Goal: Information Seeking & Learning: Compare options

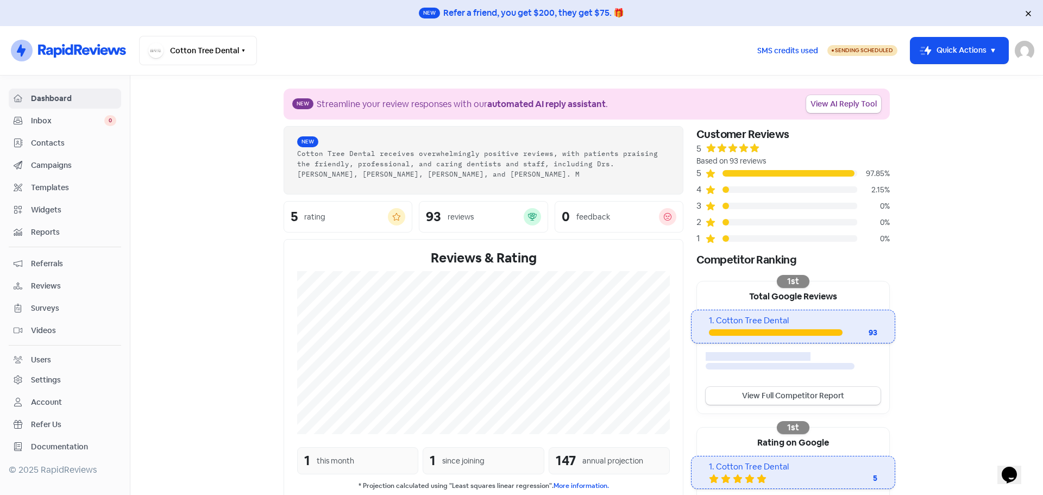
drag, startPoint x: 639, startPoint y: 3, endPoint x: 195, endPoint y: 132, distance: 462.3
click at [195, 132] on section "New Streamline your review responses with our automated AI reply assistant . Vi…" at bounding box center [586, 372] width 913 height 593
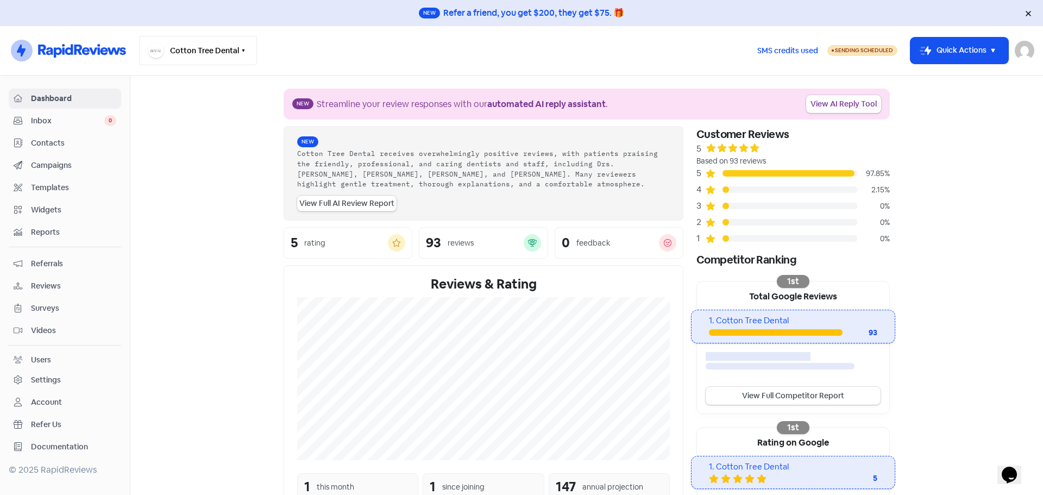
click at [222, 42] on button "Cotton Tree Dental" at bounding box center [198, 50] width 118 height 29
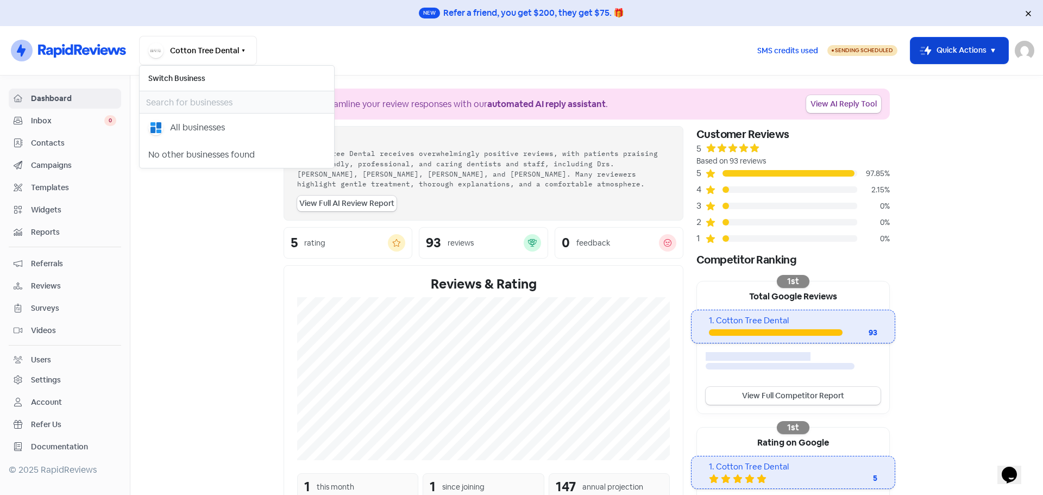
click at [994, 52] on icon "button" at bounding box center [993, 50] width 13 height 13
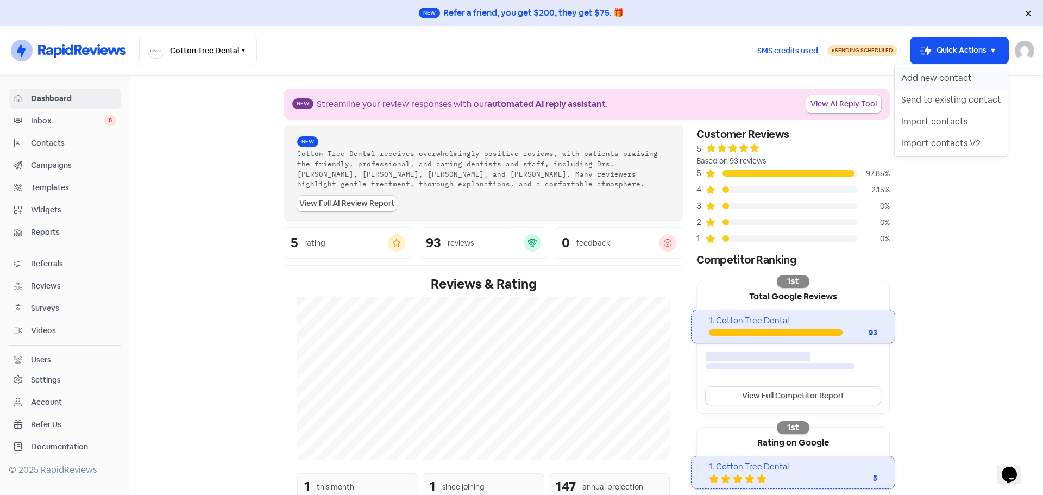
click at [968, 80] on button "Add new contact" at bounding box center [951, 78] width 113 height 22
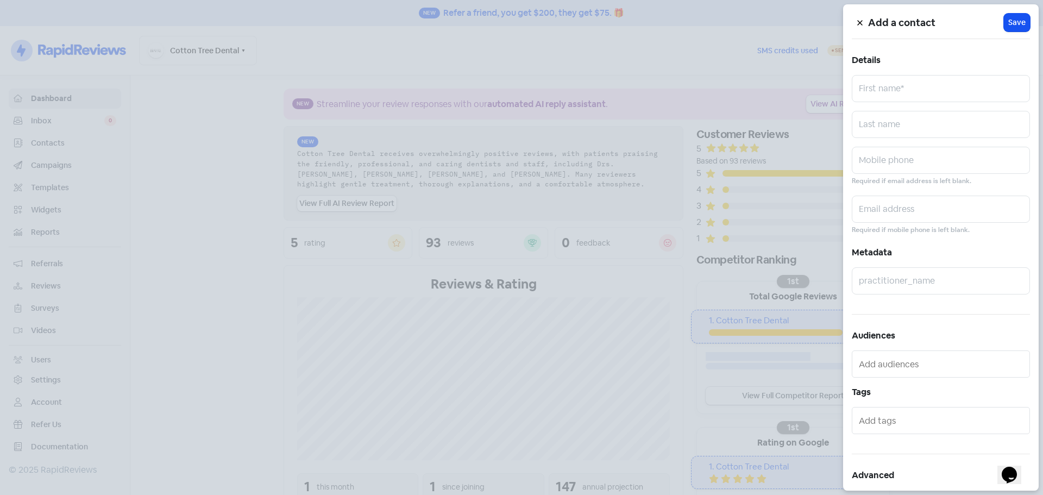
click at [858, 22] on icon at bounding box center [859, 23] width 5 height 5
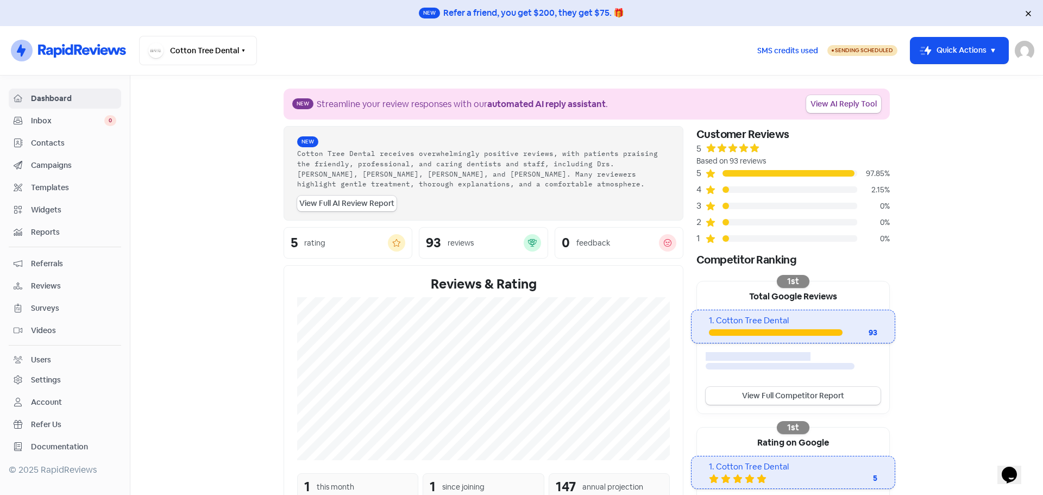
click at [1029, 44] on img at bounding box center [1025, 51] width 20 height 20
click at [948, 41] on button "Icon For Thunder-move Quick Actions" at bounding box center [960, 50] width 98 height 26
click at [939, 80] on button "Add new contact" at bounding box center [951, 78] width 113 height 22
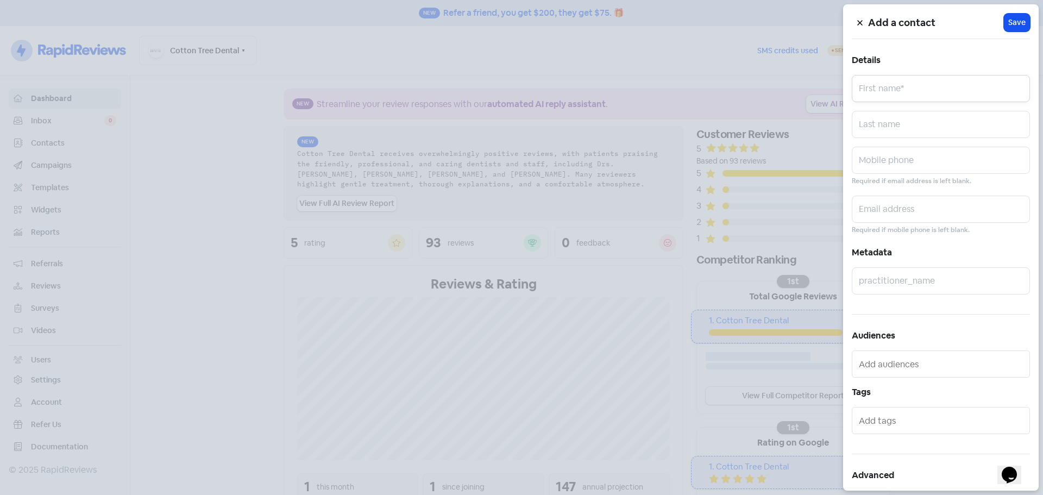
click at [877, 95] on input "text" at bounding box center [941, 88] width 178 height 27
click at [807, 114] on div at bounding box center [521, 247] width 1043 height 495
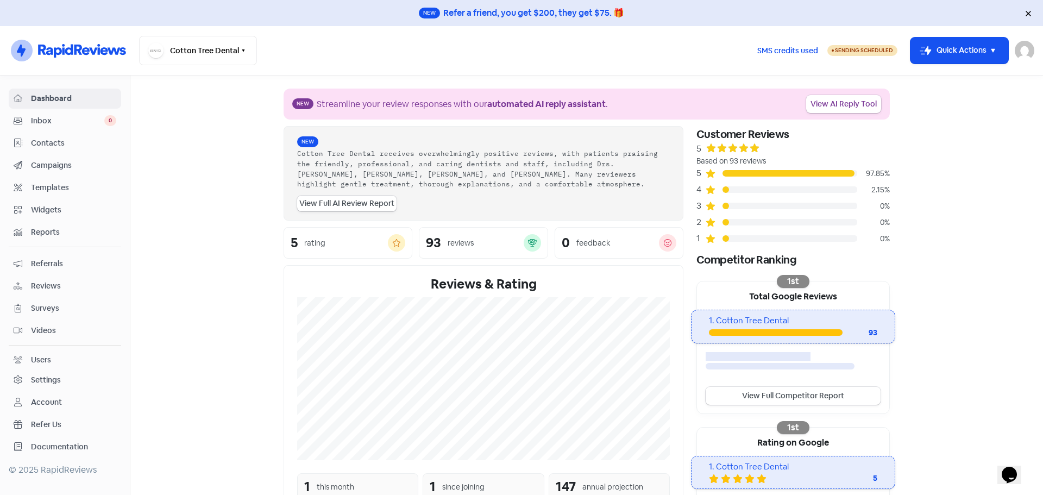
click at [46, 120] on span "Inbox" at bounding box center [67, 120] width 73 height 11
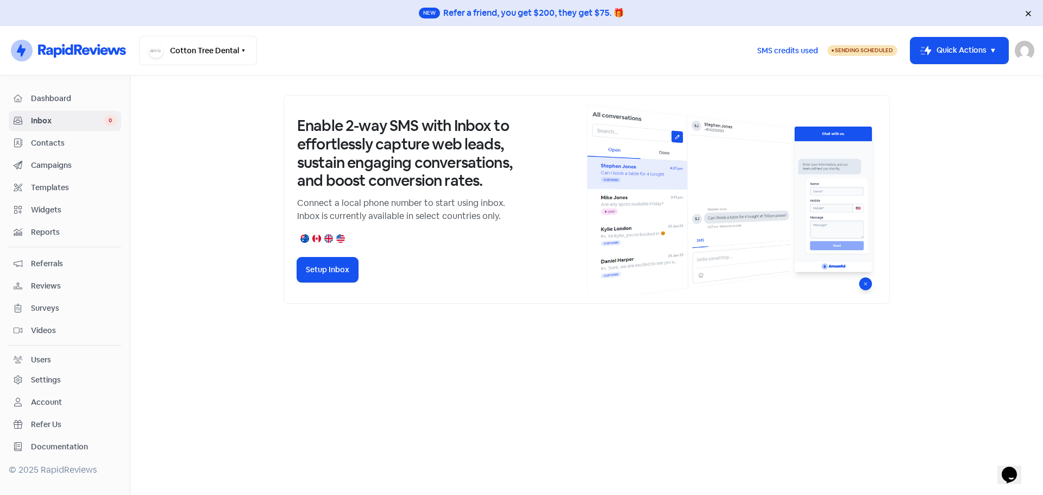
click at [53, 146] on span "Contacts" at bounding box center [73, 142] width 85 height 11
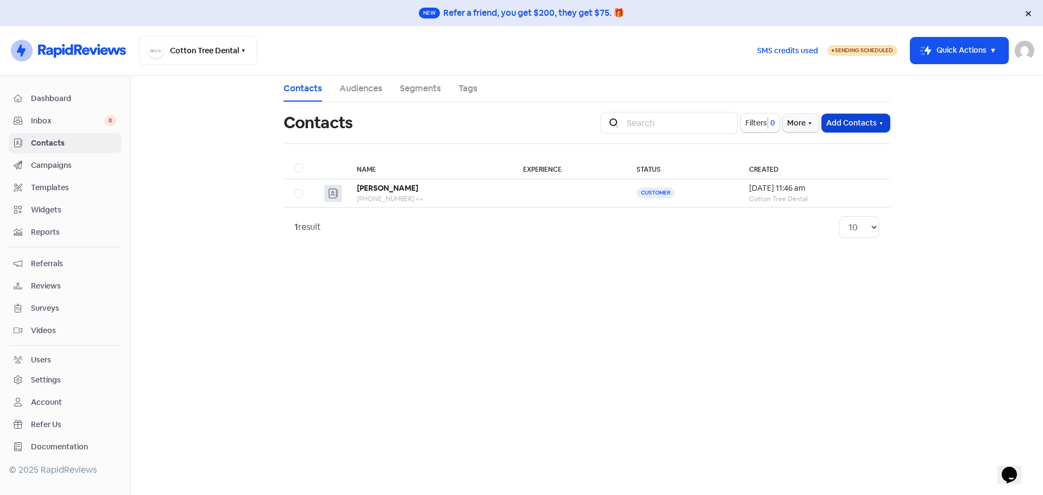
click at [862, 121] on button "Add Contacts" at bounding box center [856, 123] width 68 height 18
click at [839, 141] on button "Add a contact" at bounding box center [843, 147] width 92 height 22
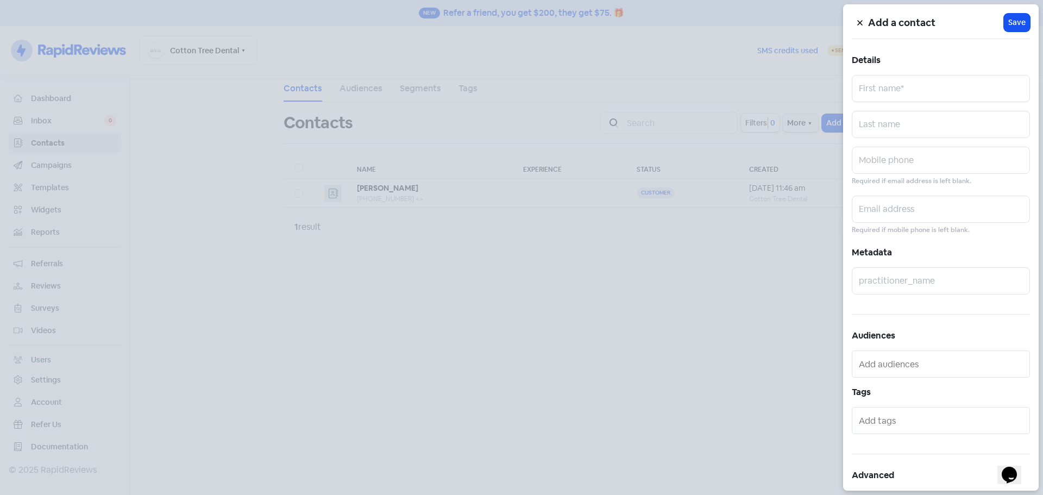
drag, startPoint x: 647, startPoint y: 310, endPoint x: 511, endPoint y: 214, distance: 166.4
click at [647, 310] on div at bounding box center [521, 247] width 1043 height 495
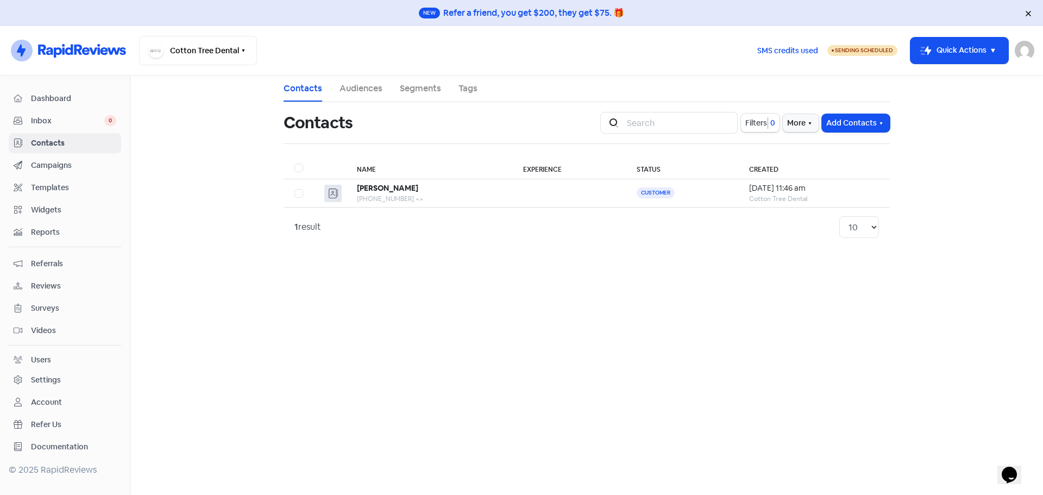
click at [72, 103] on span "Dashboard" at bounding box center [73, 98] width 85 height 11
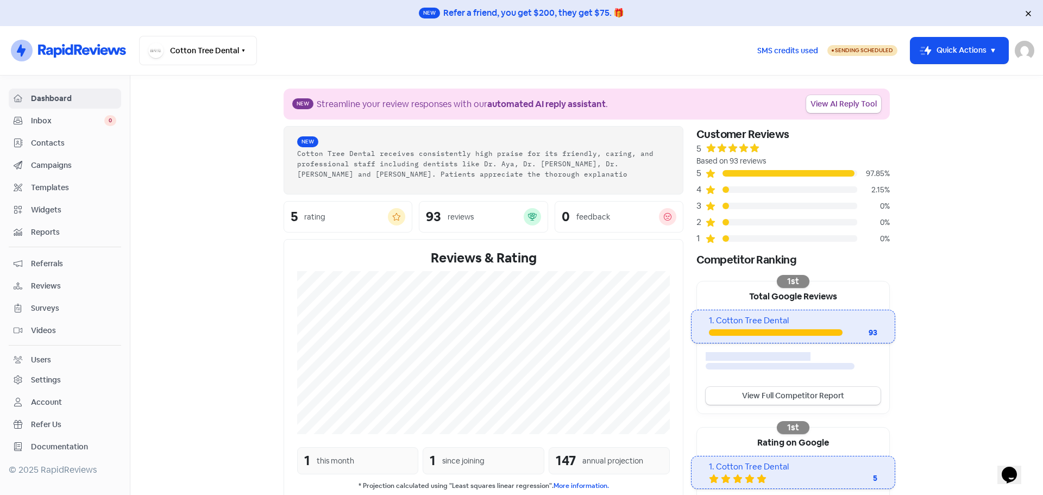
click at [32, 283] on span "Reviews" at bounding box center [73, 285] width 85 height 11
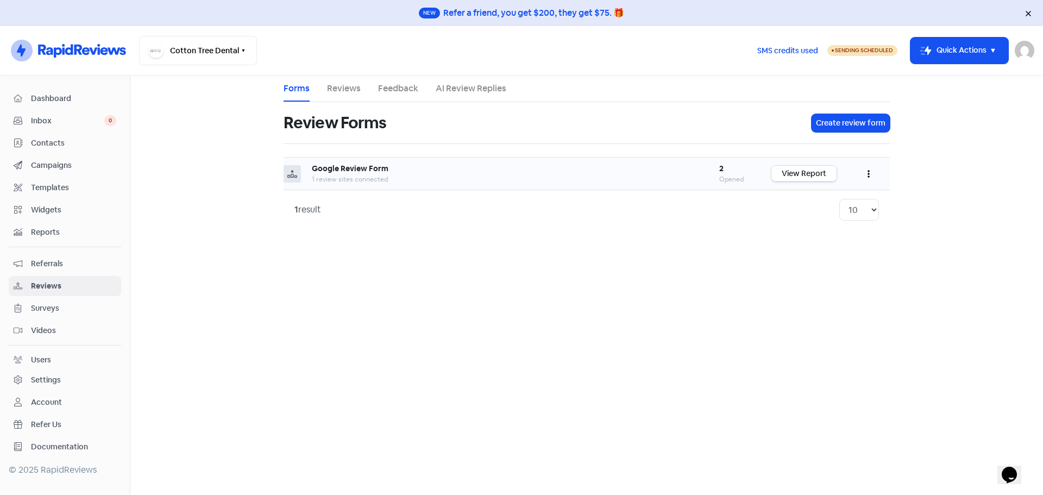
click at [817, 168] on link "View Report" at bounding box center [803, 174] width 65 height 16
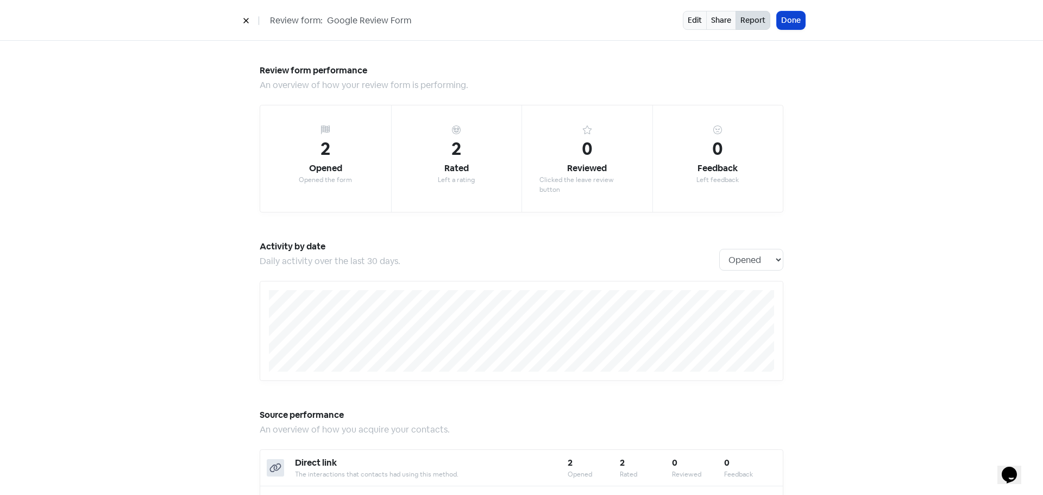
click at [785, 19] on button "Done" at bounding box center [791, 20] width 28 height 18
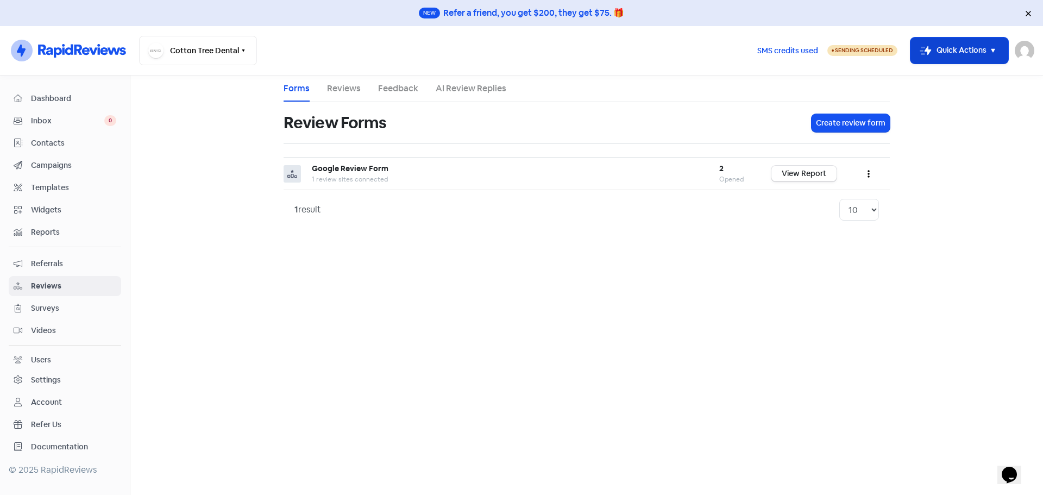
click at [951, 52] on button "Icon For Thunder-move Quick Actions" at bounding box center [960, 50] width 98 height 26
click at [180, 57] on button "Cotton Tree Dental" at bounding box center [198, 50] width 118 height 29
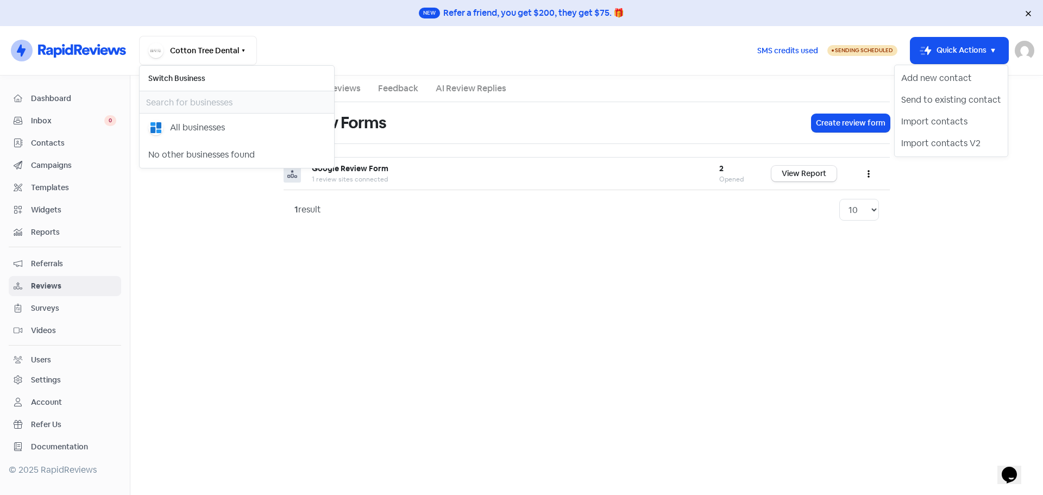
click at [83, 96] on span "Dashboard" at bounding box center [73, 98] width 85 height 11
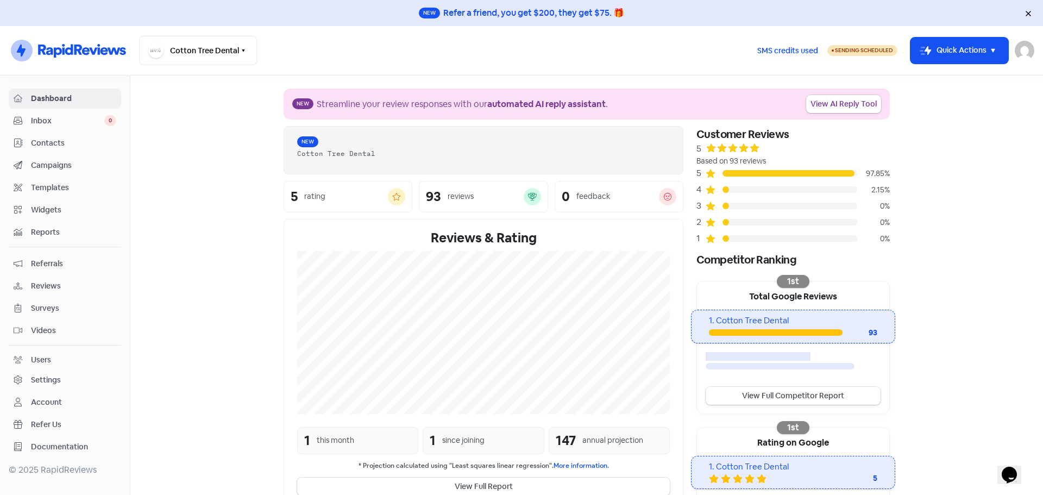
click at [49, 117] on span "Inbox" at bounding box center [67, 120] width 73 height 11
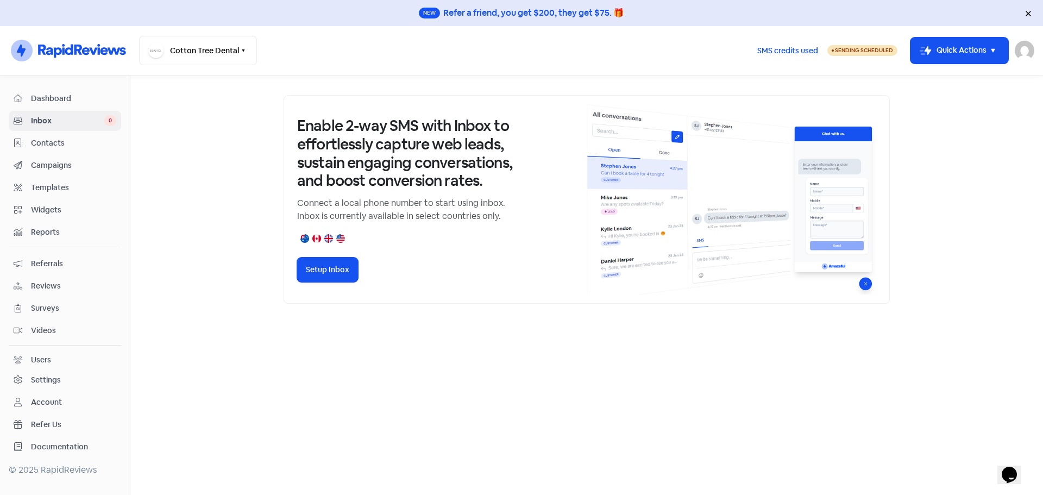
click at [42, 143] on span "Contacts" at bounding box center [73, 142] width 85 height 11
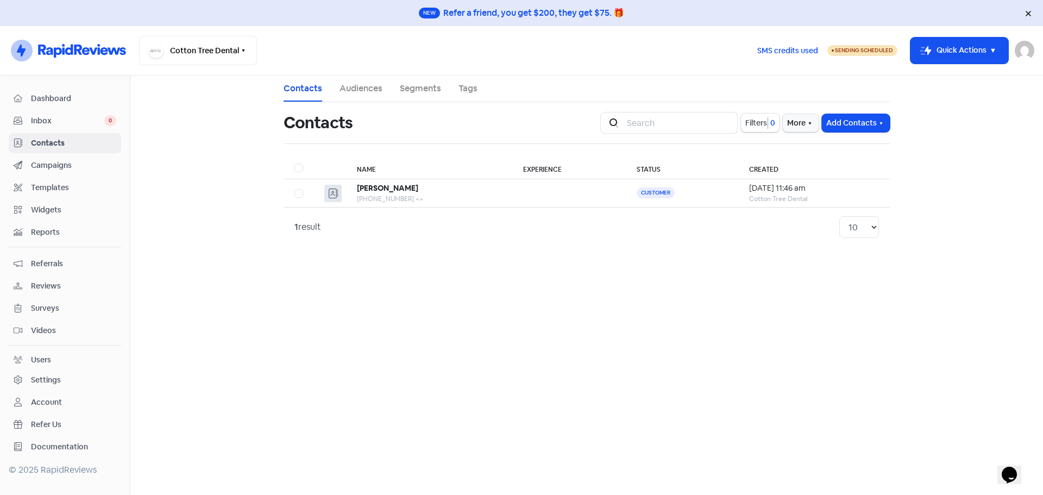
click at [46, 167] on span "Campaigns" at bounding box center [73, 165] width 85 height 11
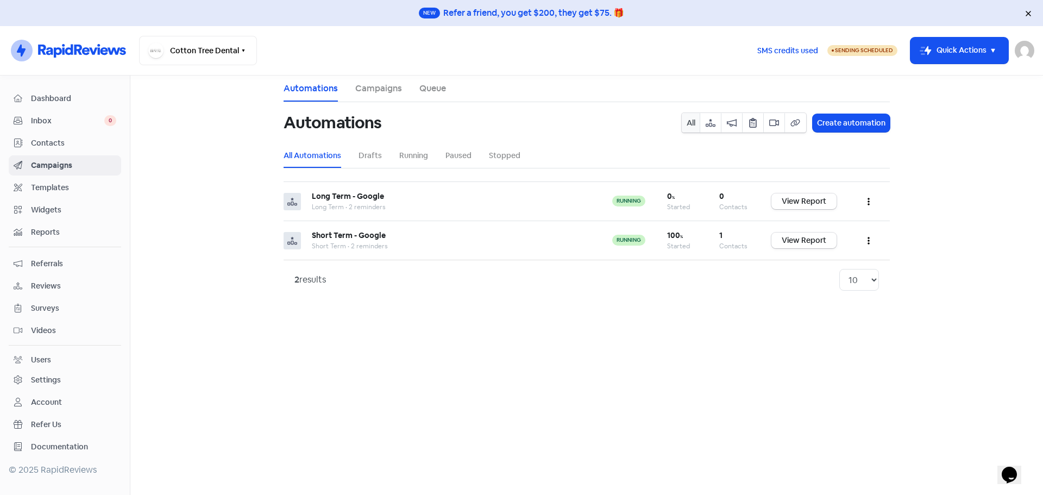
click at [65, 186] on span "Templates" at bounding box center [73, 187] width 85 height 11
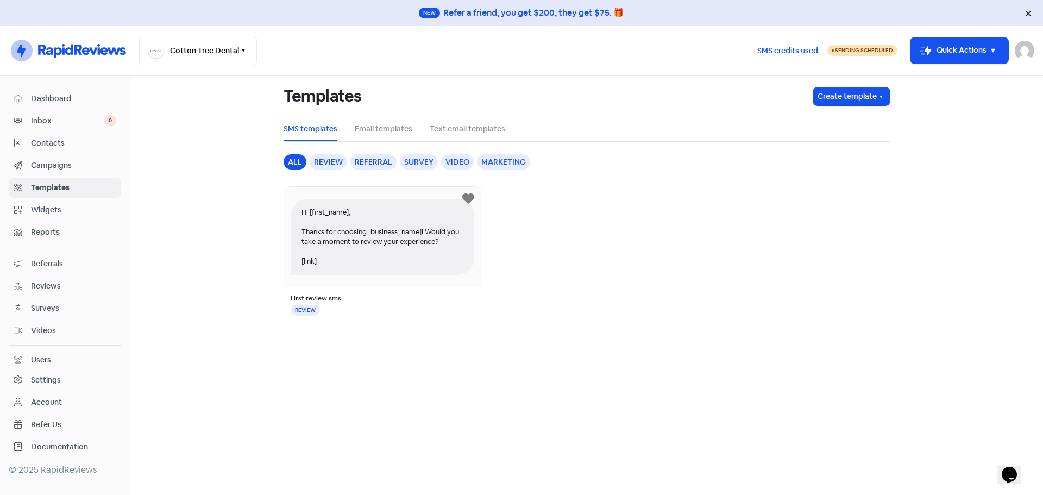
click at [66, 209] on span "Widgets" at bounding box center [73, 209] width 85 height 11
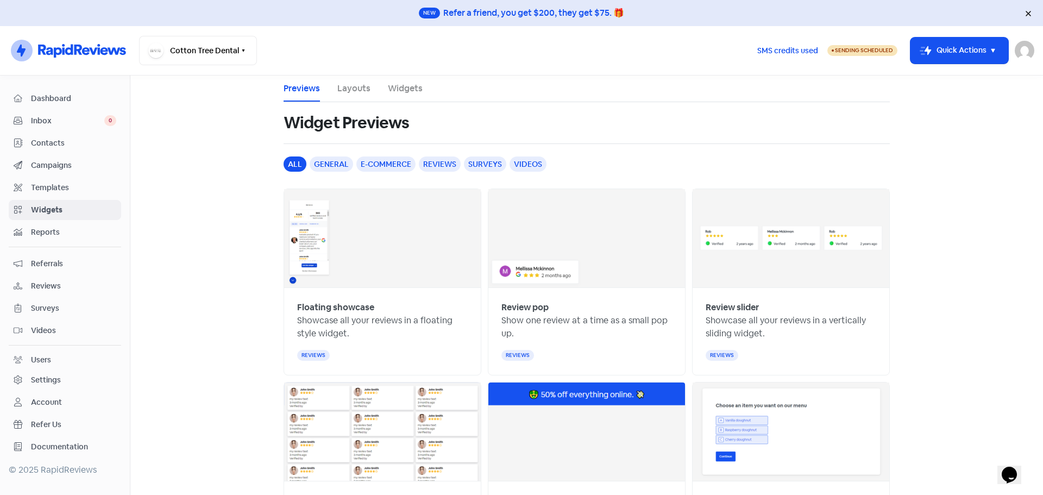
click at [58, 237] on span "Reports" at bounding box center [73, 232] width 85 height 11
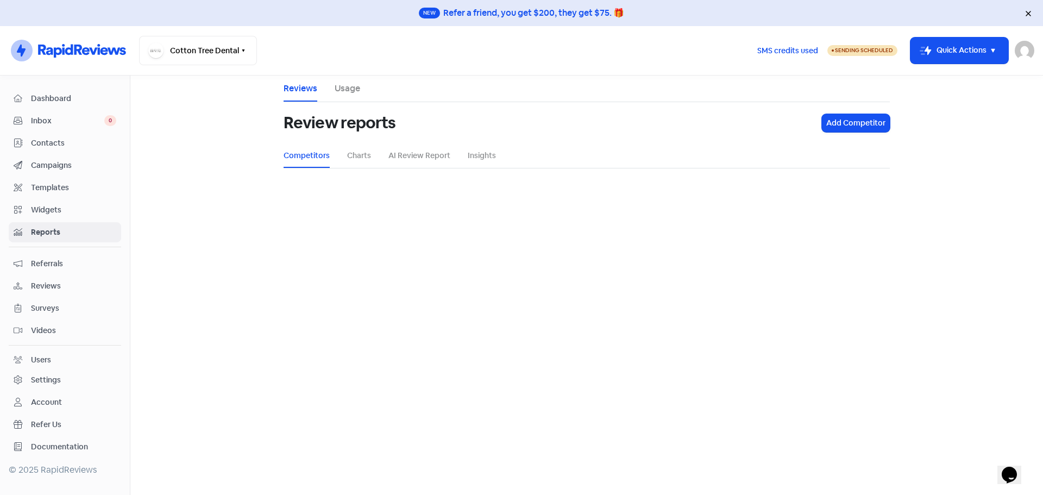
click at [52, 267] on span "Referrals" at bounding box center [73, 263] width 85 height 11
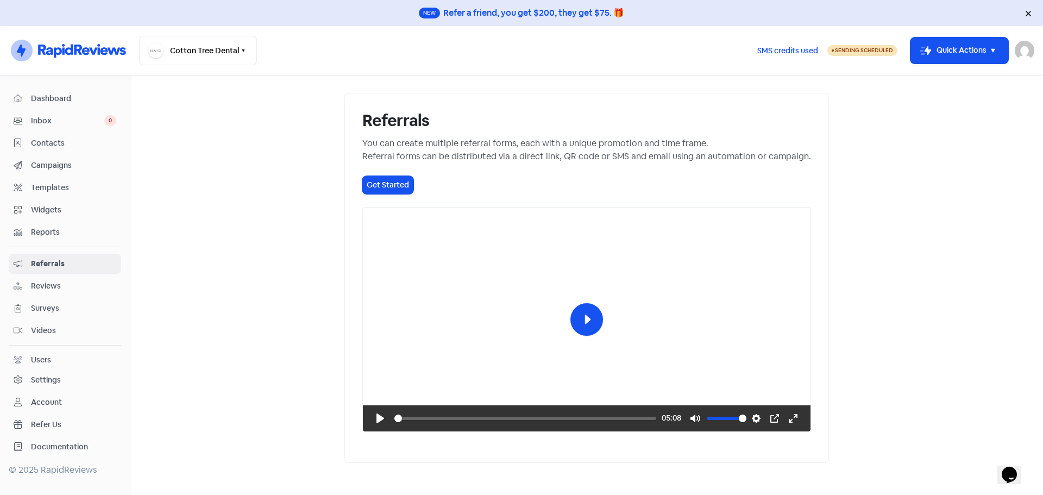
click at [46, 284] on span "Reviews" at bounding box center [73, 285] width 85 height 11
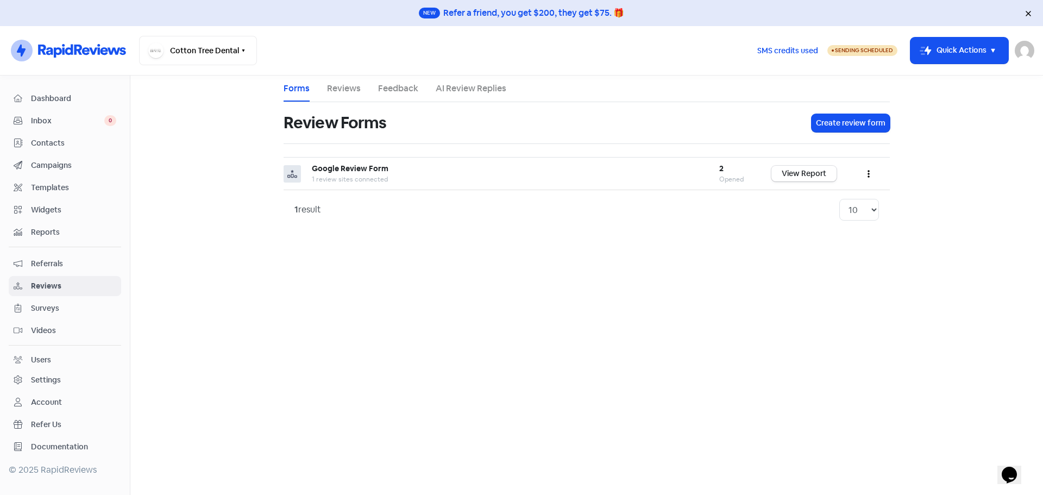
click at [49, 385] on div "Settings" at bounding box center [46, 379] width 30 height 11
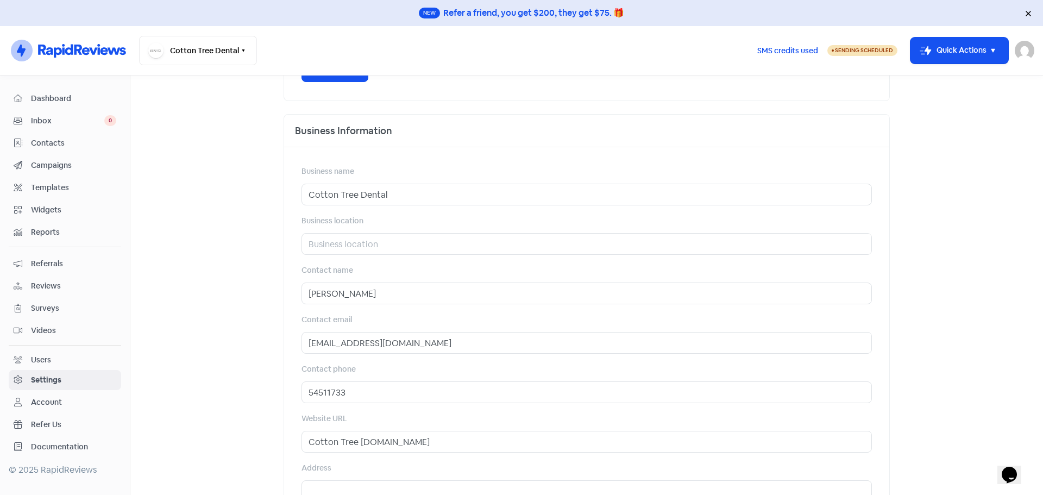
scroll to position [388, 0]
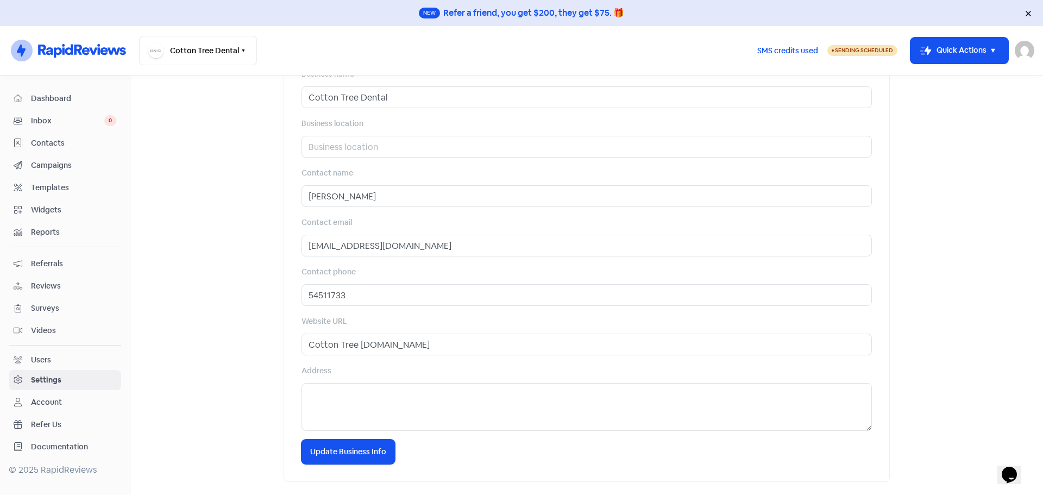
click at [62, 398] on div "Account" at bounding box center [65, 402] width 103 height 12
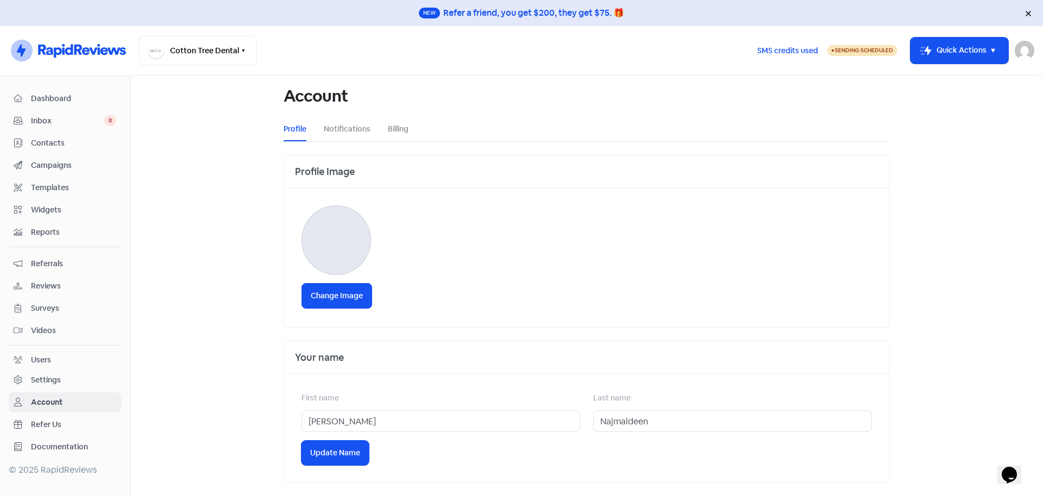
click at [63, 92] on div "Dashboard" at bounding box center [65, 98] width 103 height 12
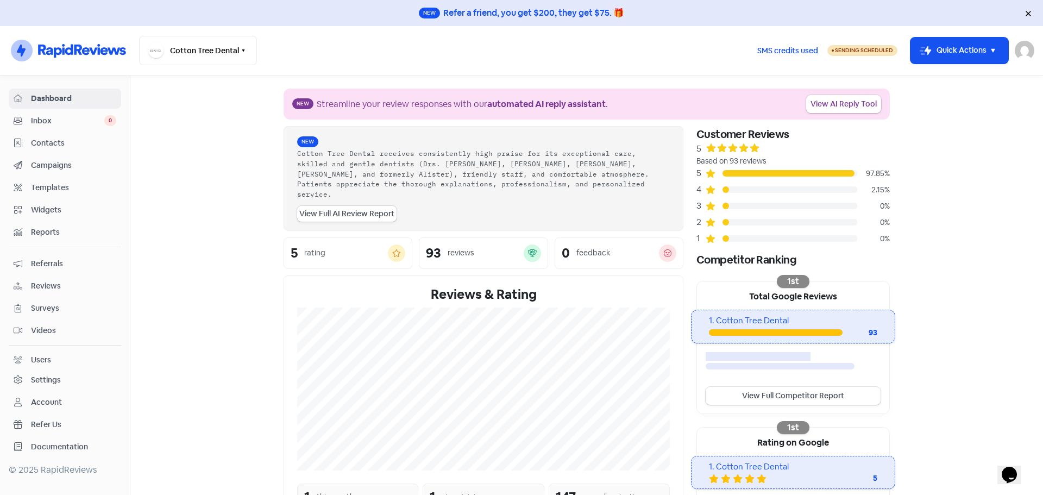
click at [846, 51] on span "Sending Scheduled" at bounding box center [864, 50] width 58 height 7
select select "[GEOGRAPHIC_DATA]/[GEOGRAPHIC_DATA]"
select select "17:00:00"
select select "17:30:00"
select select "17:00:00"
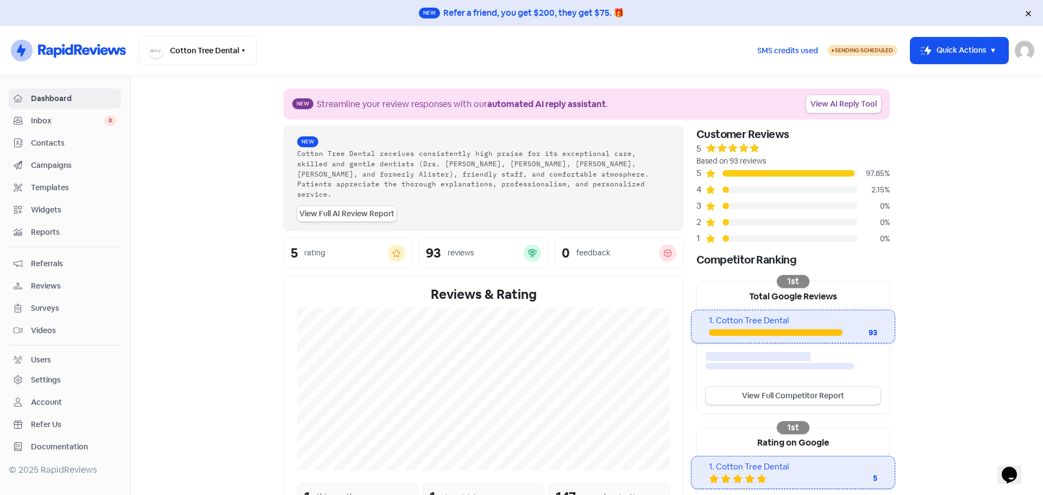
select select "17:30:00"
select select "17:00:00"
select select "17:30:00"
select select "17:00:00"
select select "17:30:00"
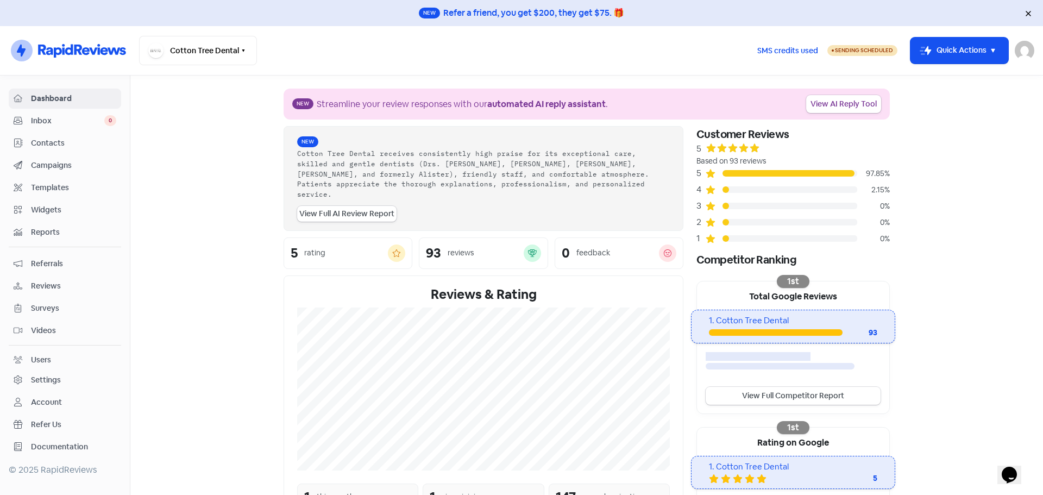
select select "17:00:00"
select select "17:30:00"
select select "AU"
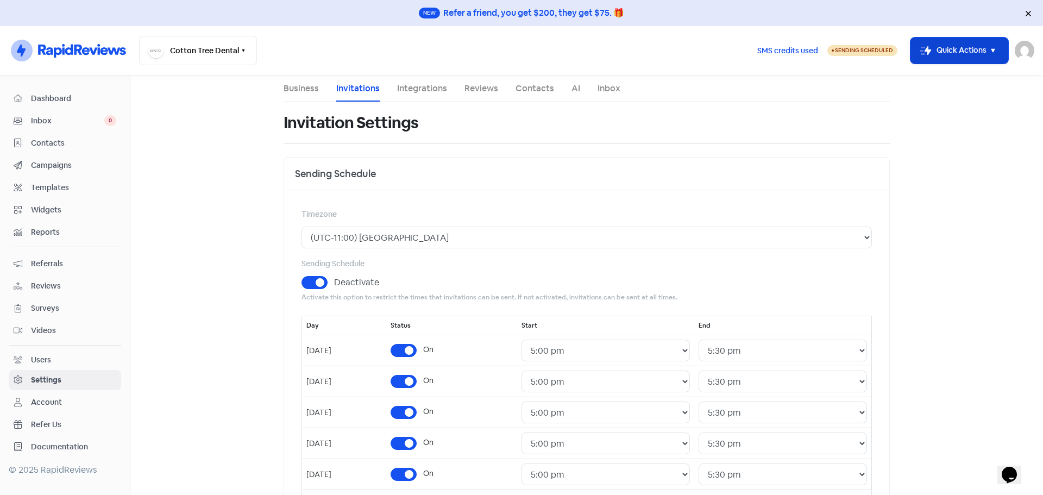
click at [932, 53] on button "Icon For Thunder-move Quick Actions" at bounding box center [960, 50] width 98 height 26
click at [934, 81] on button "Add new contact" at bounding box center [951, 78] width 113 height 22
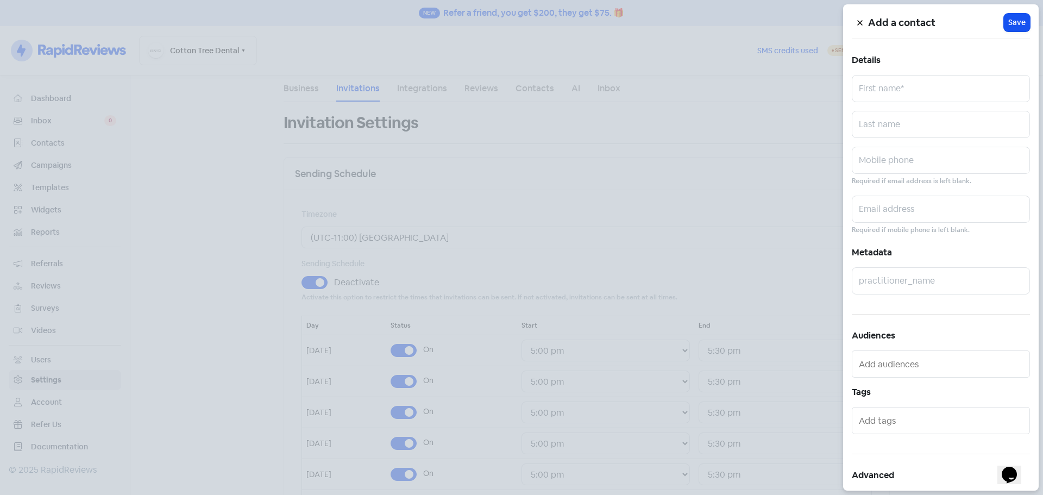
click at [1018, 466] on button "Opens Chat This icon Opens the chat window." at bounding box center [1010, 475] width 24 height 18
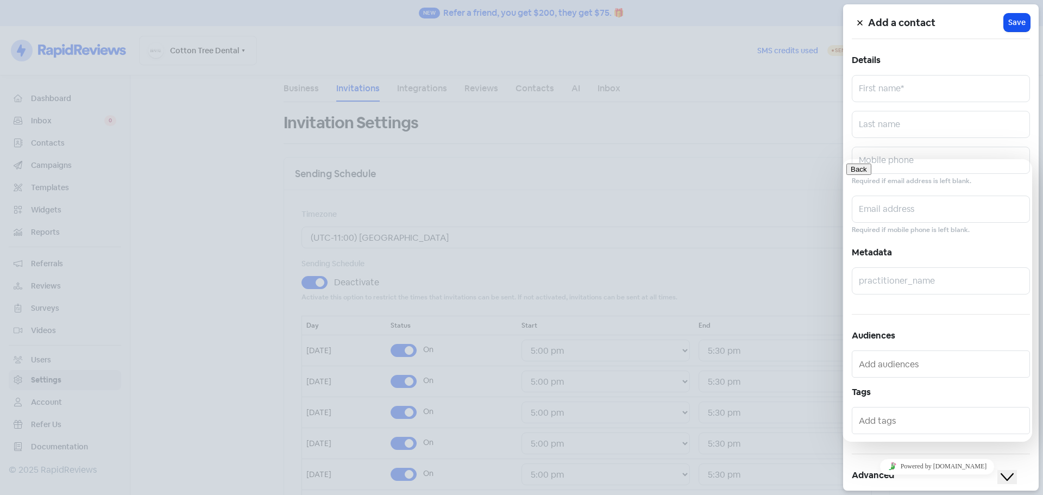
drag, startPoint x: 800, startPoint y: 206, endPoint x: 719, endPoint y: 131, distance: 110.7
click at [799, 206] on div at bounding box center [521, 247] width 1043 height 495
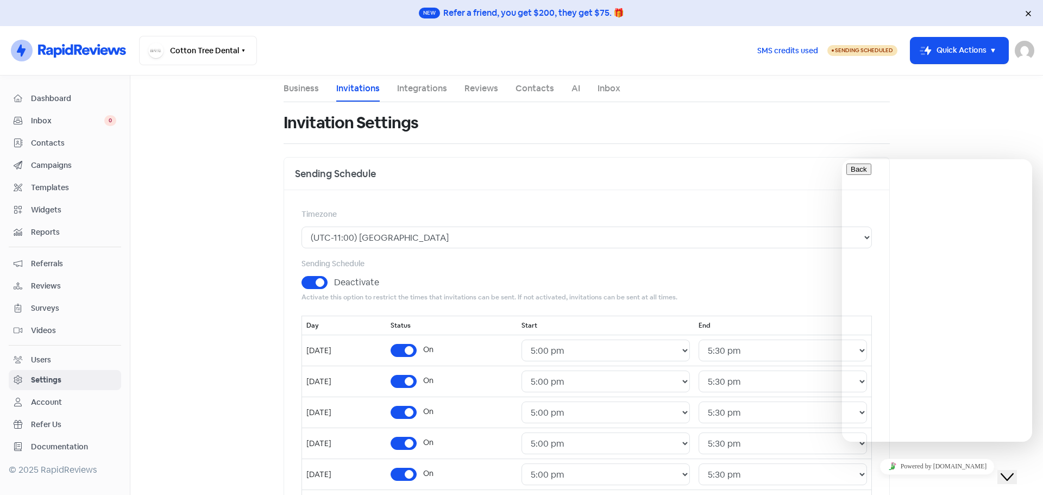
click at [44, 98] on span "Dashboard" at bounding box center [73, 98] width 85 height 11
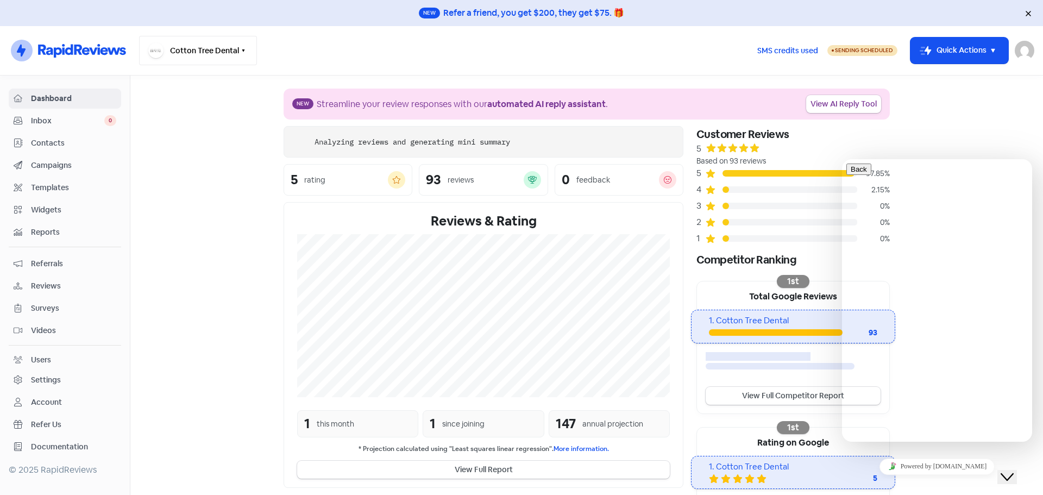
click at [217, 64] on button "Cotton Tree Dental" at bounding box center [198, 50] width 118 height 29
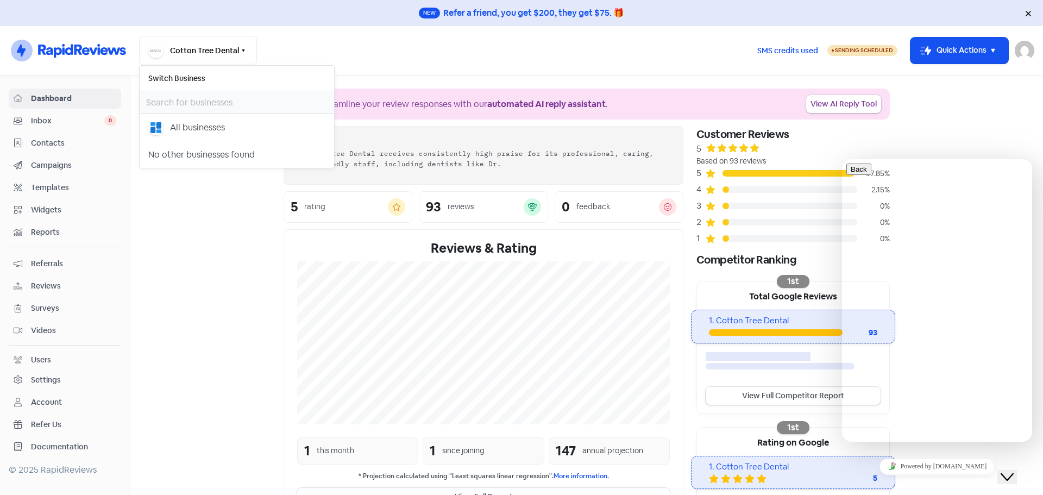
click at [47, 230] on span "Reports" at bounding box center [73, 232] width 85 height 11
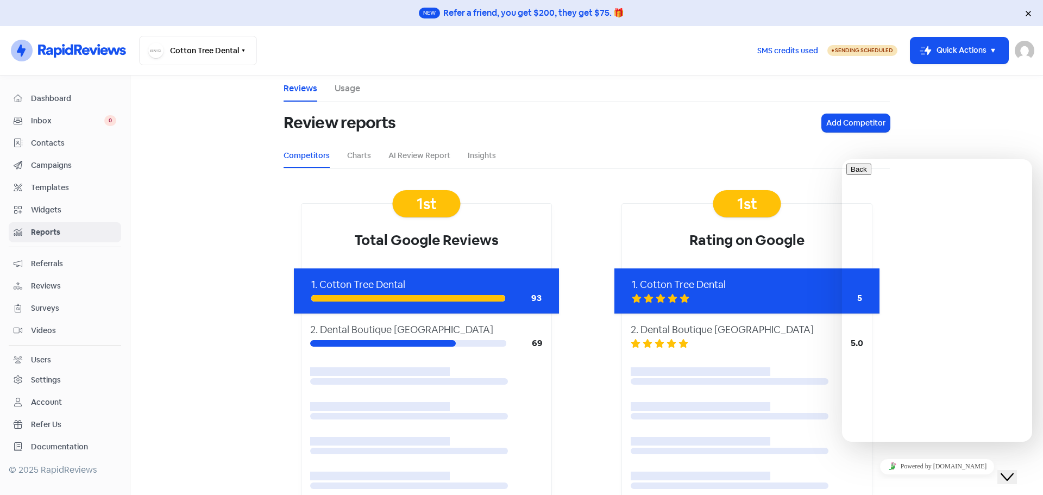
click at [996, 121] on main "Reviews Usage Review reports Add Competitor Competitors Charts AI Review Report…" at bounding box center [586, 285] width 913 height 419
click at [830, 122] on button "Add Competitor" at bounding box center [856, 123] width 68 height 18
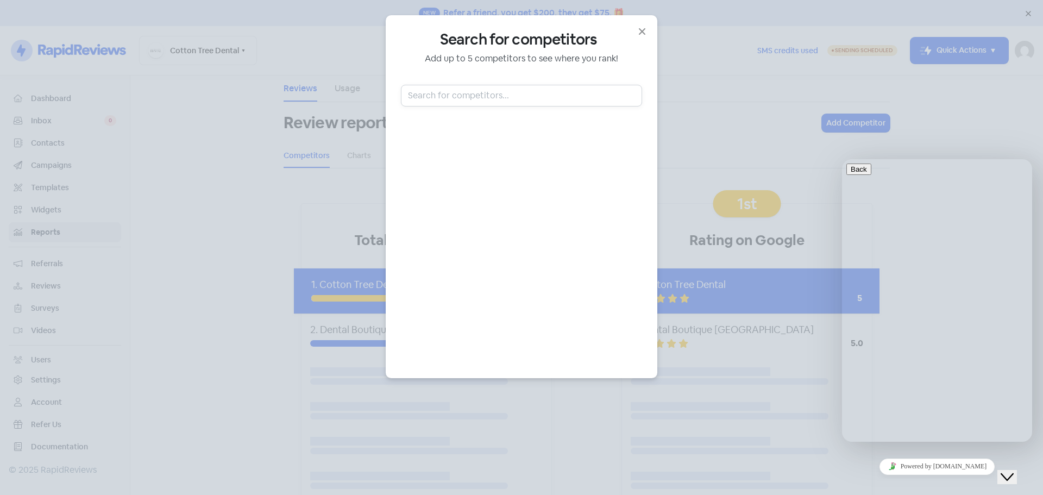
click at [468, 96] on input "text" at bounding box center [521, 96] width 241 height 22
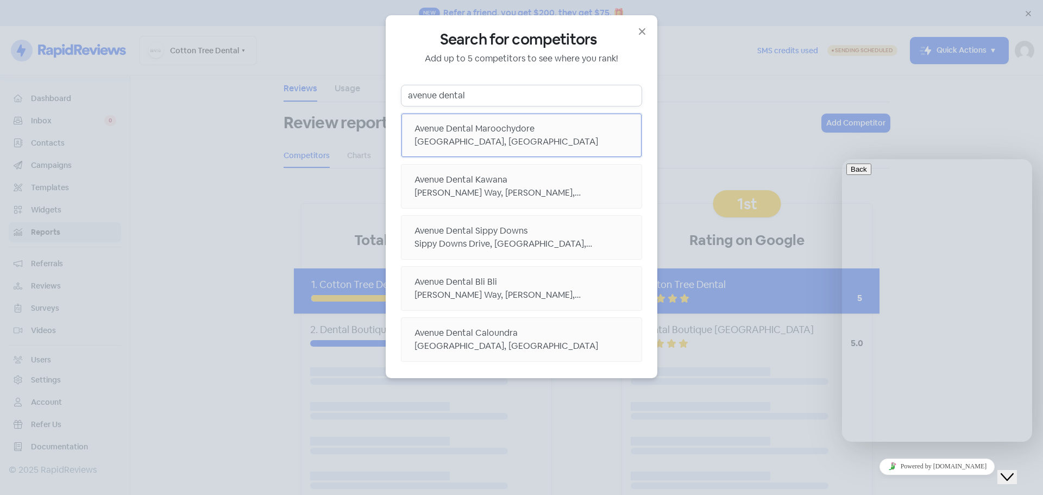
type input "avenue dental"
click at [475, 130] on div "Avenue Dental Maroochydore" at bounding box center [522, 128] width 214 height 13
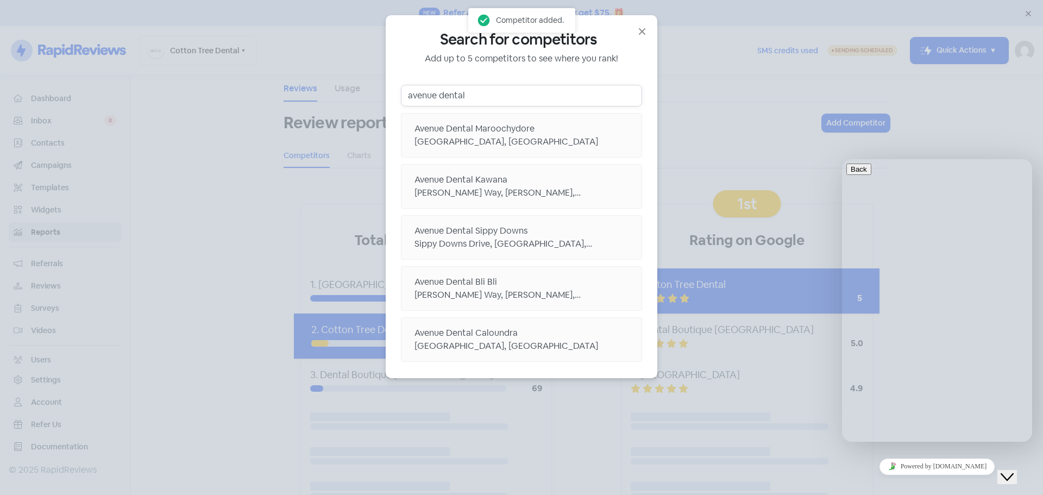
drag, startPoint x: 484, startPoint y: 93, endPoint x: 305, endPoint y: 87, distance: 179.4
click at [305, 87] on div "Search for competitors Add up to 5 competitors to see where you rank! [GEOGRAPH…" at bounding box center [521, 247] width 1043 height 495
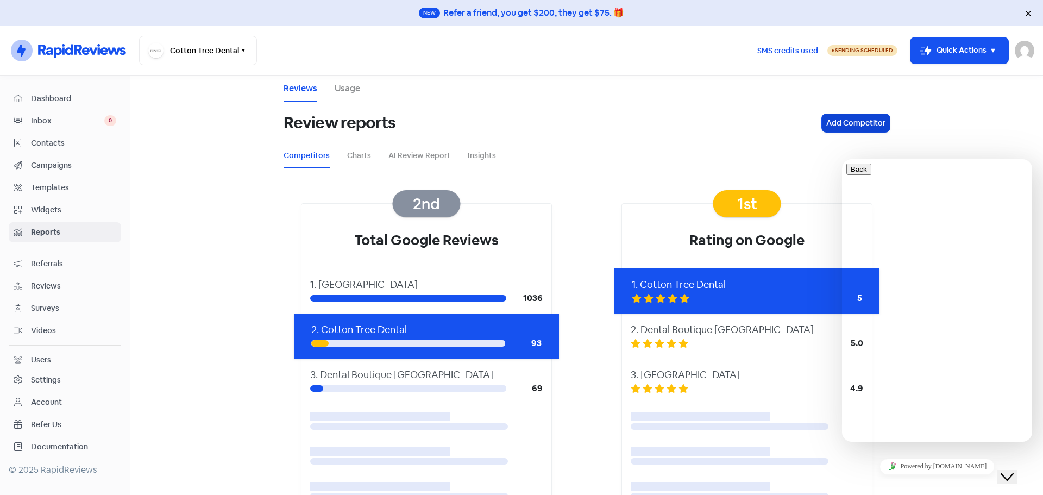
click at [833, 125] on button "Add Competitor" at bounding box center [856, 123] width 68 height 18
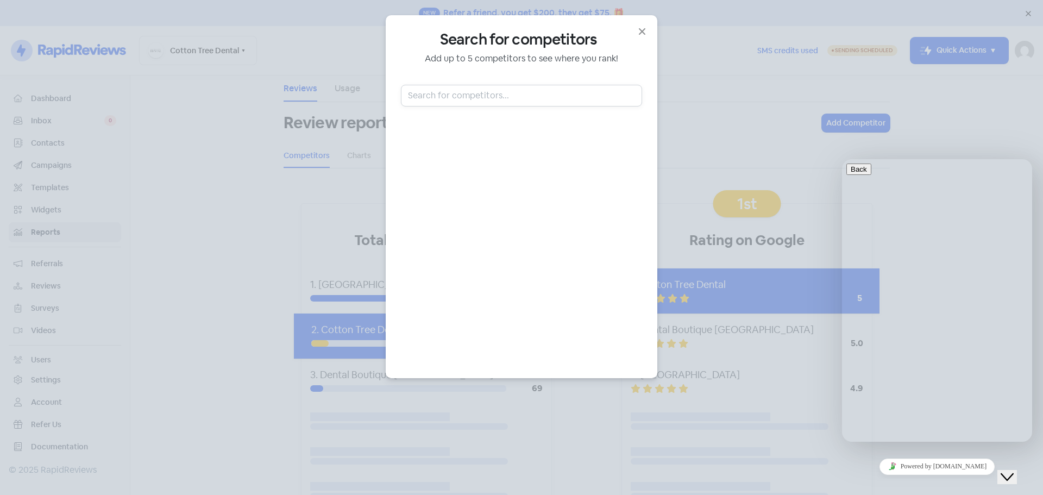
click at [517, 96] on input "text" at bounding box center [521, 96] width 241 height 22
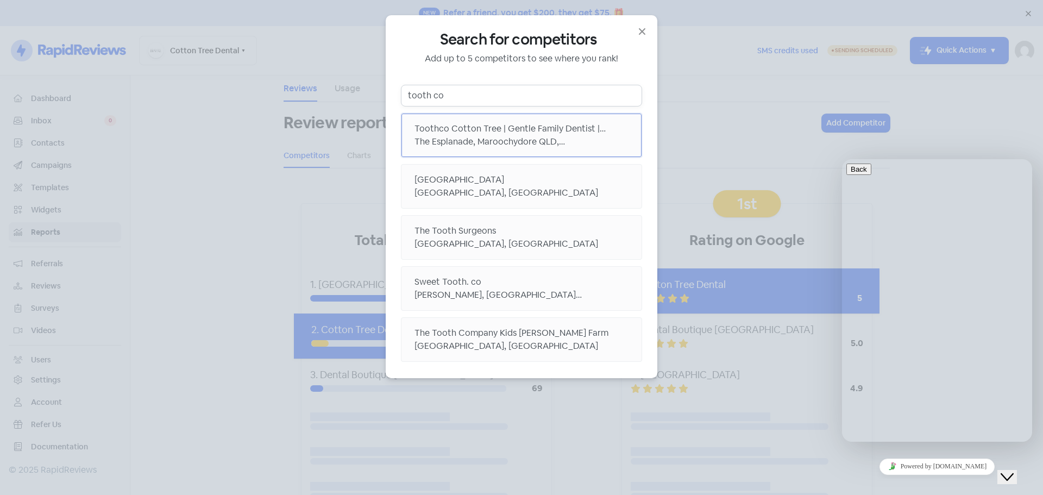
type input "tooth co"
click at [477, 139] on div "The Esplanade, Maroochydore QLD, [GEOGRAPHIC_DATA]" at bounding box center [522, 141] width 214 height 13
click at [606, 52] on p "Add up to 5 competitors to see where you rank!" at bounding box center [521, 58] width 241 height 13
click at [641, 27] on icon "button" at bounding box center [642, 31] width 13 height 13
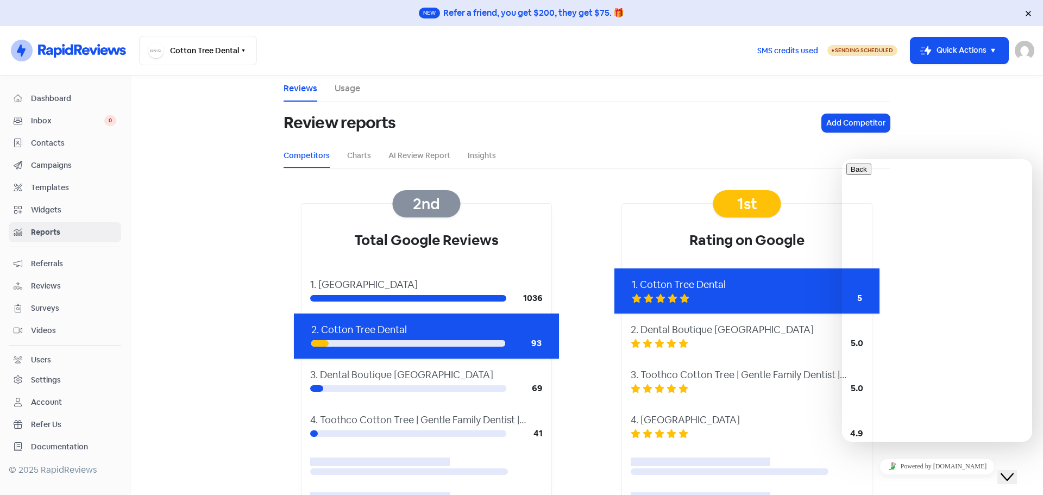
click at [1008, 135] on main "Reviews Usage Review reports Add Competitor Competitors Charts AI Review Report…" at bounding box center [586, 285] width 913 height 419
click at [1014, 475] on button "Close Chat This icon closes the chat window." at bounding box center [1008, 477] width 20 height 14
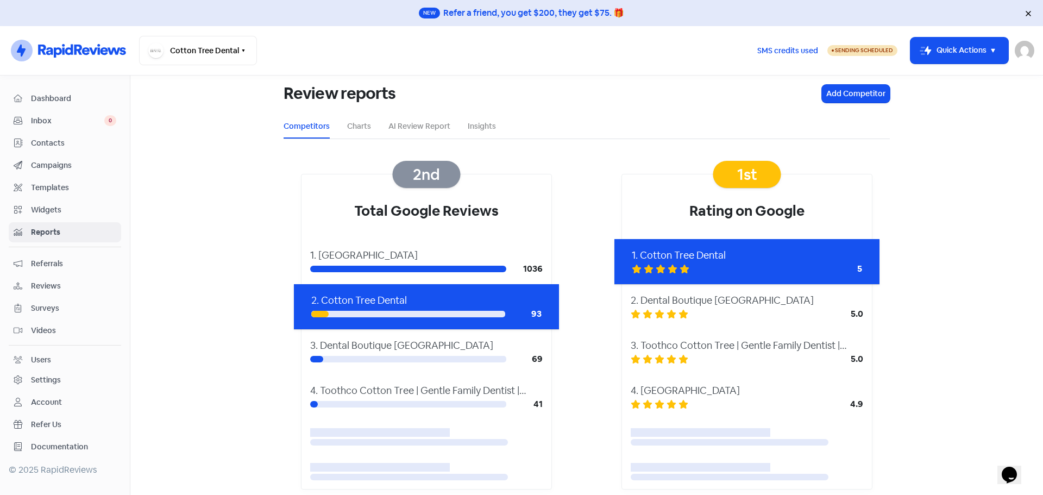
scroll to position [54, 0]
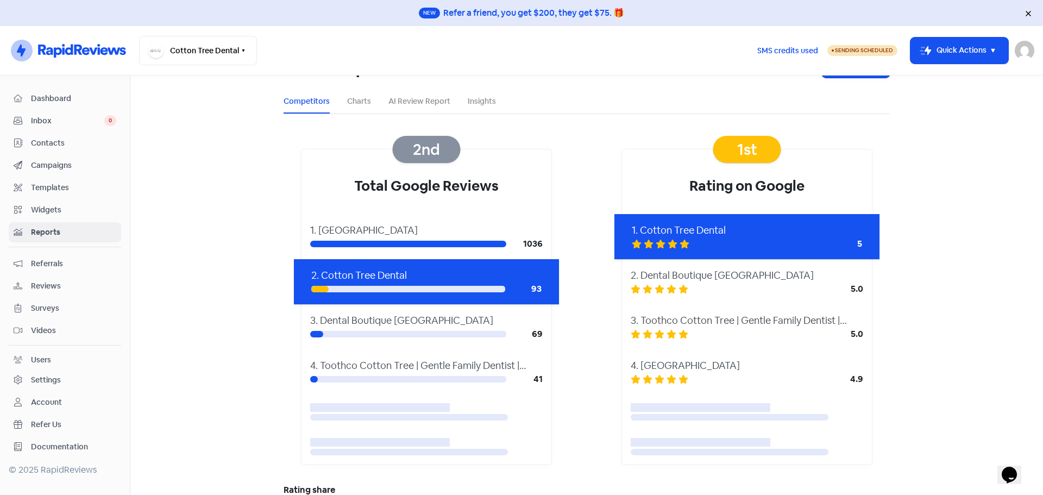
click at [970, 293] on main "Reviews Usage Review reports Add Competitor Competitors Charts AI Review Report…" at bounding box center [586, 285] width 913 height 419
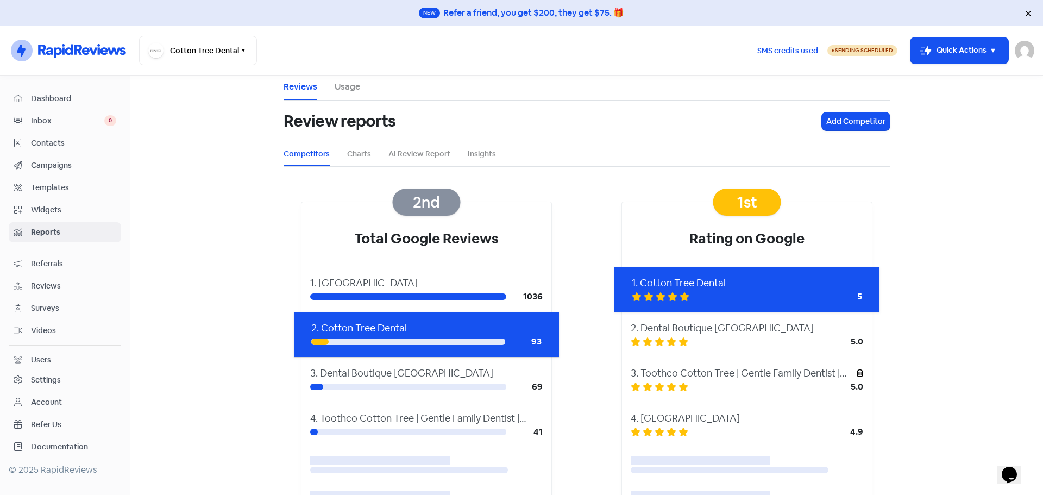
scroll to position [0, 0]
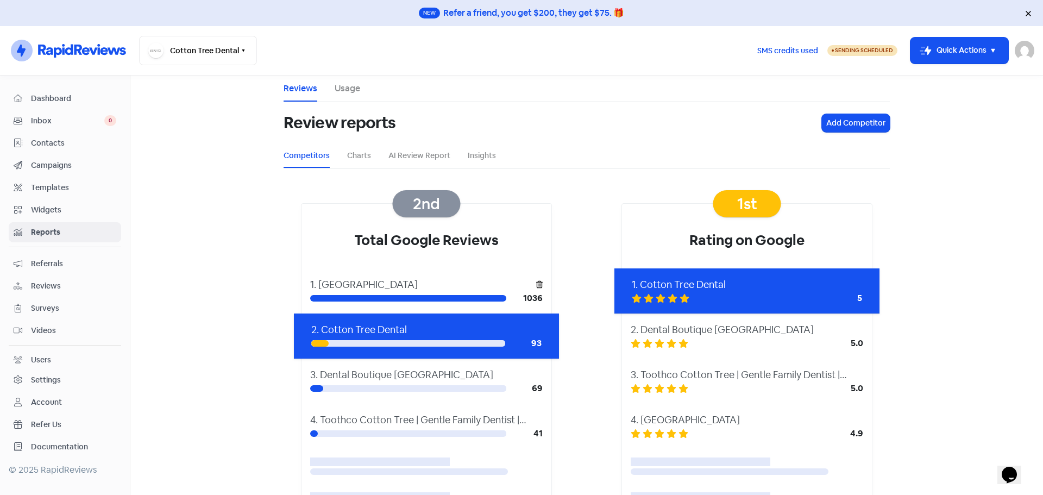
click at [536, 286] on icon at bounding box center [539, 284] width 7 height 15
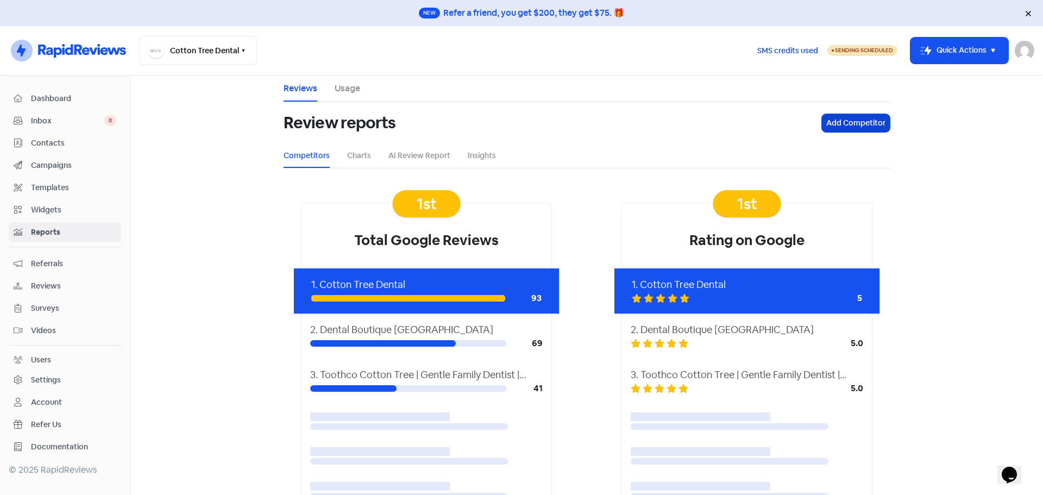
click at [861, 122] on button "Add Competitor" at bounding box center [856, 123] width 68 height 18
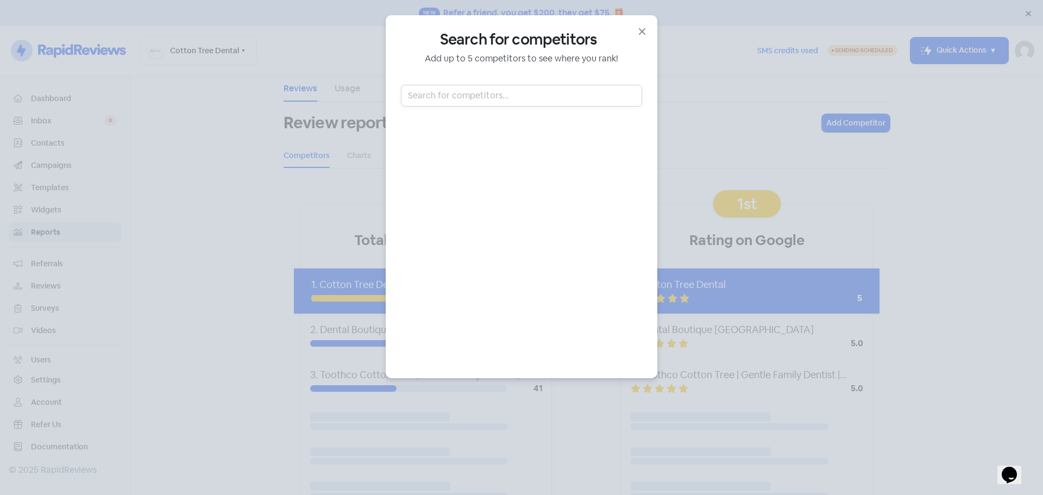
click at [435, 97] on input "text" at bounding box center [521, 96] width 241 height 22
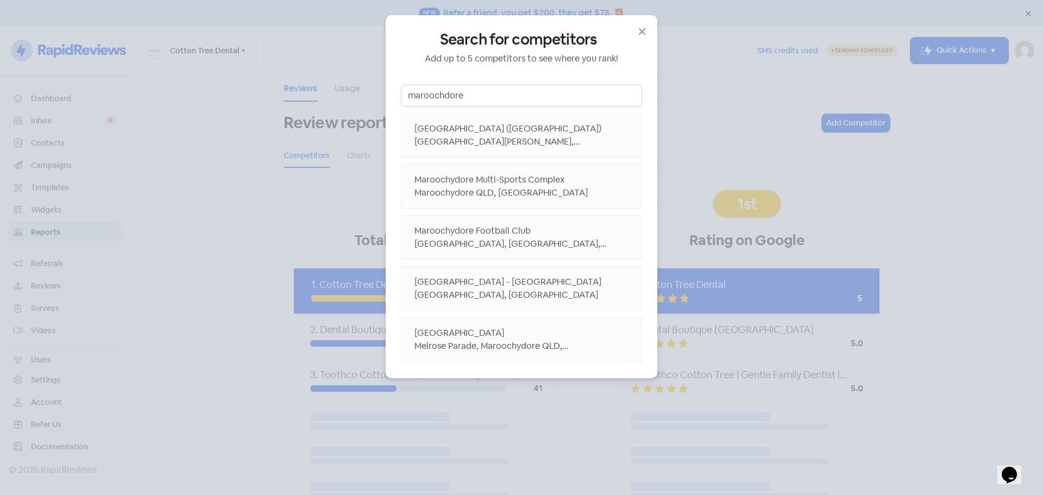
click at [441, 94] on input "maroochdore" at bounding box center [521, 96] width 241 height 22
click at [442, 95] on input "maroochdore" at bounding box center [521, 96] width 241 height 22
click at [493, 97] on input "maroochydore" at bounding box center [521, 96] width 241 height 22
type input "maroochydore dentist"
click at [453, 292] on div "[GEOGRAPHIC_DATA], [GEOGRAPHIC_DATA]" at bounding box center [522, 294] width 214 height 13
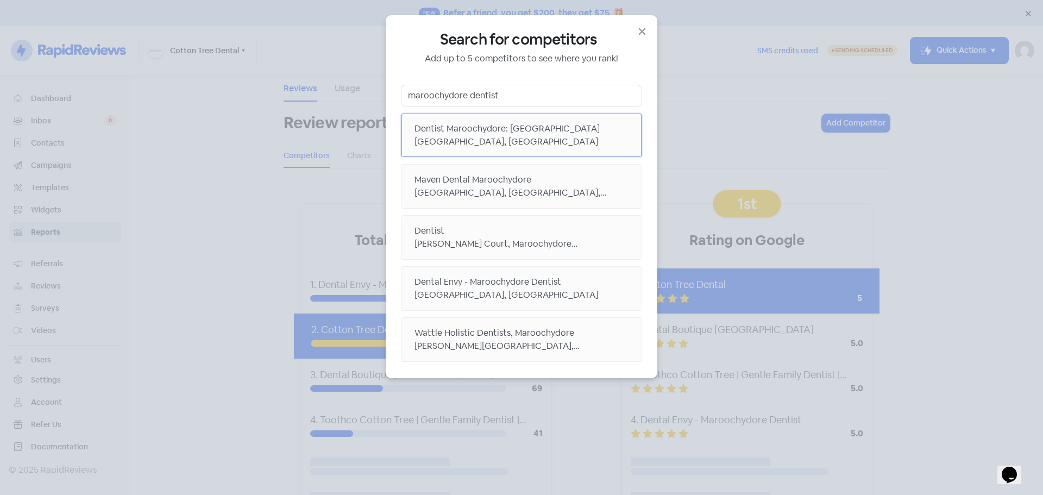
click at [464, 141] on div "[GEOGRAPHIC_DATA], [GEOGRAPHIC_DATA]" at bounding box center [522, 141] width 214 height 13
click at [642, 32] on icon "button" at bounding box center [642, 31] width 7 height 7
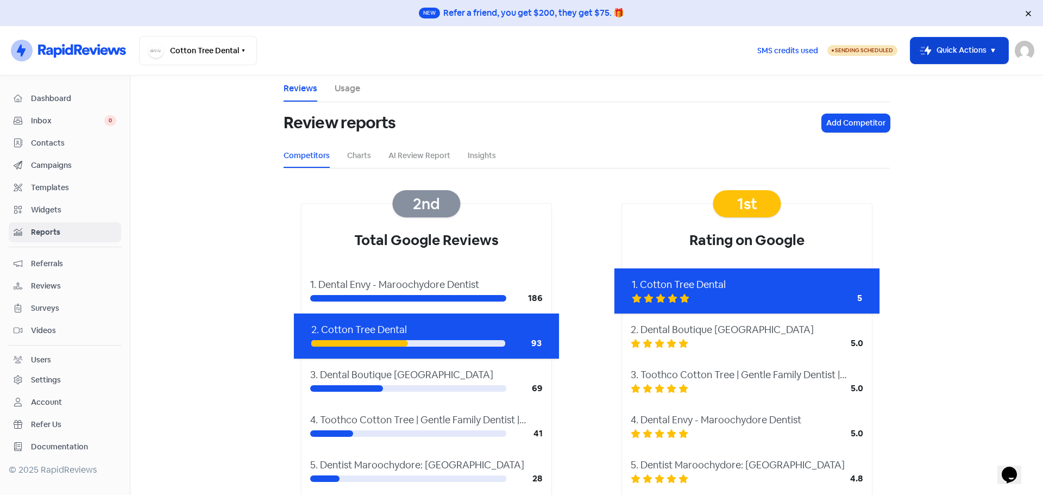
click at [958, 52] on button "Icon For Thunder-move Quick Actions" at bounding box center [960, 50] width 98 height 26
